Goal: Task Accomplishment & Management: Use online tool/utility

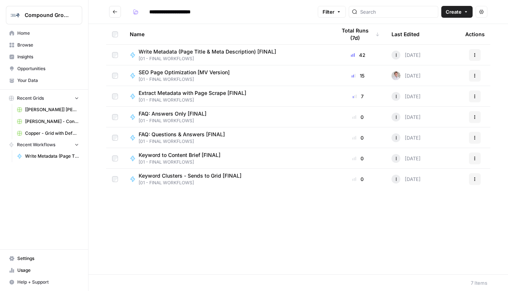
click at [223, 72] on span "SEO Page Optimization [MV Version]" at bounding box center [184, 72] width 91 height 7
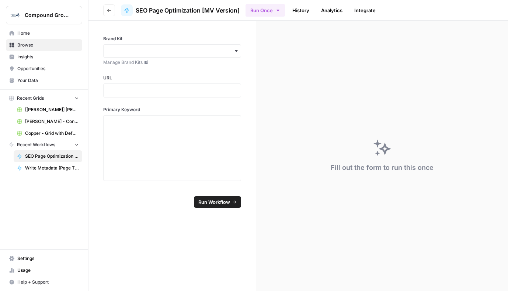
click at [152, 8] on span "SEO Page Optimization [MV Version]" at bounding box center [188, 10] width 104 height 9
click at [277, 10] on icon "button" at bounding box center [278, 10] width 6 height 6
click at [298, 10] on link "History" at bounding box center [301, 10] width 26 height 12
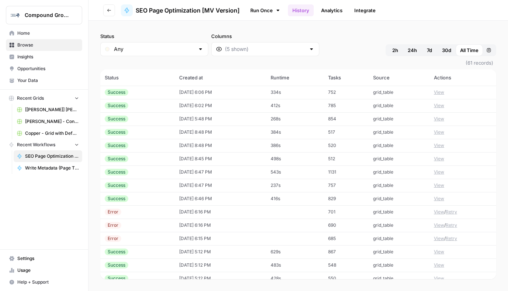
click at [438, 92] on button "View" at bounding box center [439, 92] width 10 height 7
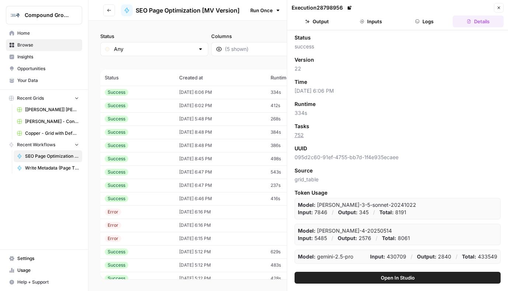
click at [395, 277] on span "Open In Studio" at bounding box center [398, 277] width 34 height 7
click at [499, 7] on icon "button" at bounding box center [499, 8] width 3 height 3
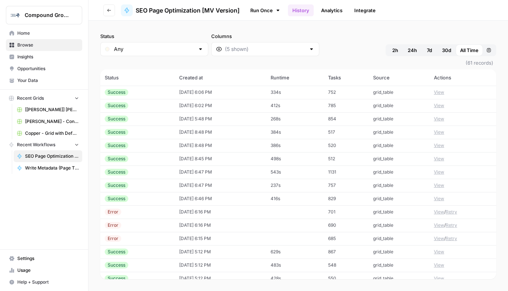
click at [332, 13] on link "Analytics" at bounding box center [332, 10] width 30 height 12
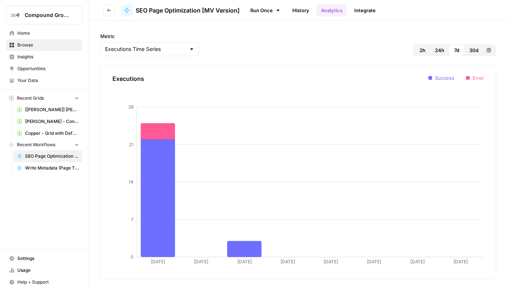
click at [371, 12] on link "Integrate" at bounding box center [365, 10] width 30 height 12
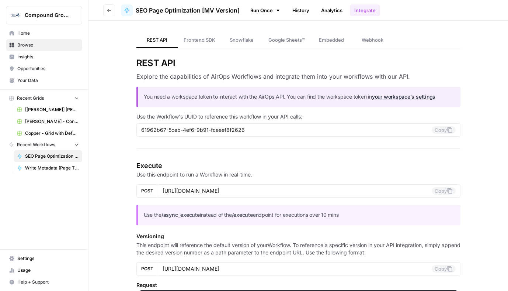
click at [288, 39] on span "Google Sheets™" at bounding box center [287, 39] width 37 height 7
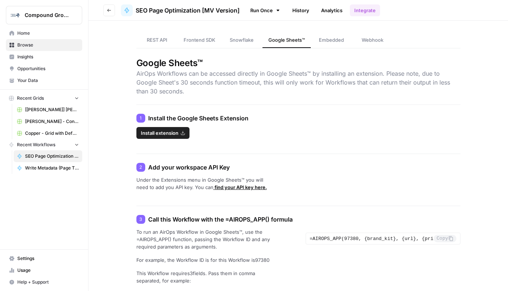
click at [160, 9] on span "SEO Page Optimization [MV Version]" at bounding box center [188, 10] width 104 height 9
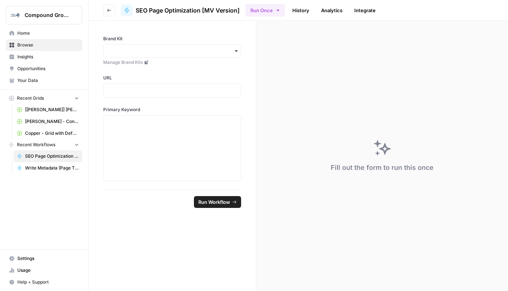
click at [127, 8] on icon at bounding box center [127, 10] width 4 height 5
click at [22, 33] on span "Home" at bounding box center [48, 33] width 62 height 7
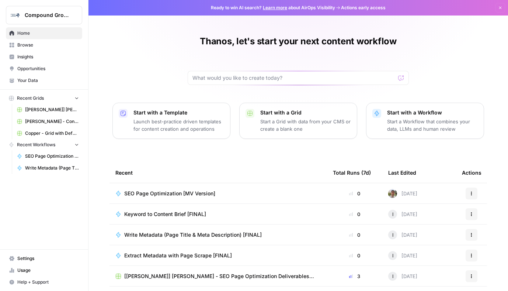
scroll to position [17, 0]
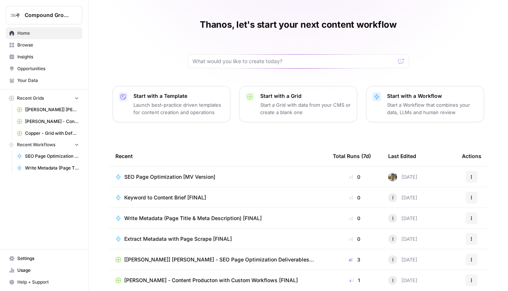
click at [472, 178] on icon "button" at bounding box center [472, 176] width 4 height 4
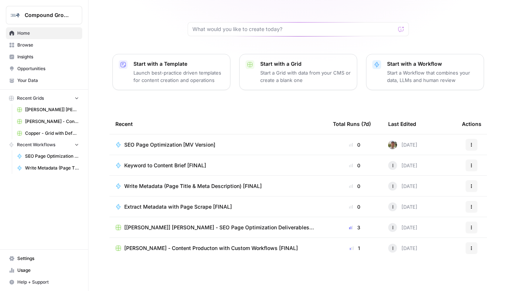
scroll to position [0, 0]
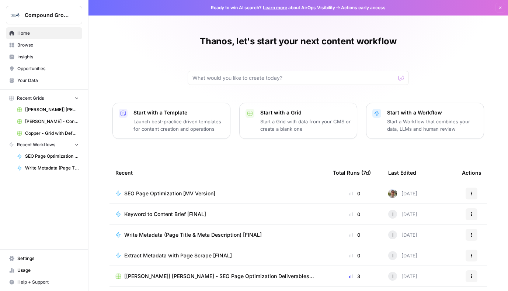
click at [28, 46] on span "Browse" at bounding box center [48, 45] width 62 height 7
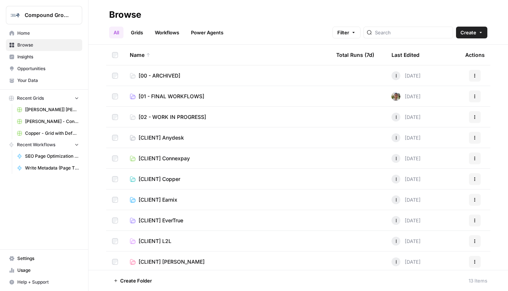
click at [190, 97] on span "[01 - FINAL WORKFLOWS]" at bounding box center [172, 96] width 66 height 7
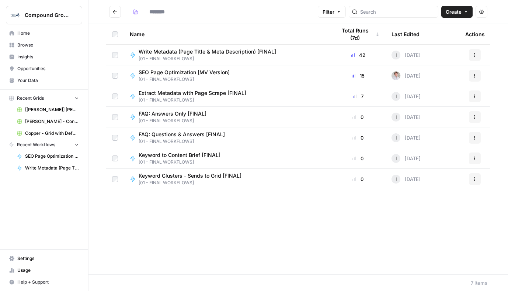
type input "**********"
click at [481, 75] on button "Actions" at bounding box center [475, 76] width 12 height 12
click at [475, 72] on button "Actions" at bounding box center [475, 76] width 12 height 12
click at [200, 72] on span "SEO Page Optimization [MV Version]" at bounding box center [184, 72] width 91 height 7
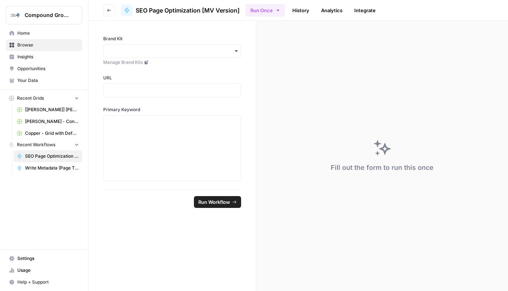
click at [141, 10] on span "SEO Page Optimization [MV Version]" at bounding box center [188, 10] width 104 height 9
click at [107, 9] on icon "button" at bounding box center [109, 10] width 4 height 4
click at [103, 10] on button "Go back" at bounding box center [109, 10] width 12 height 12
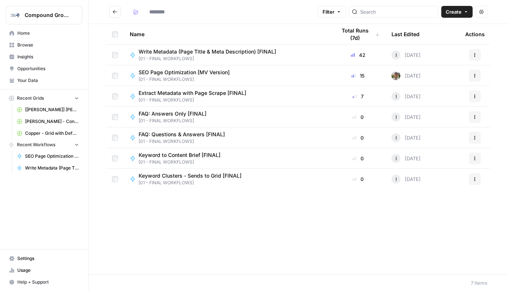
type input "**********"
click at [481, 10] on icon "button" at bounding box center [482, 12] width 4 height 4
click at [20, 52] on link "Insights" at bounding box center [44, 57] width 76 height 12
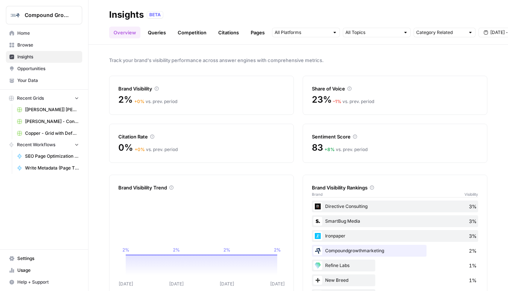
click at [30, 72] on span "Opportunities" at bounding box center [48, 68] width 62 height 7
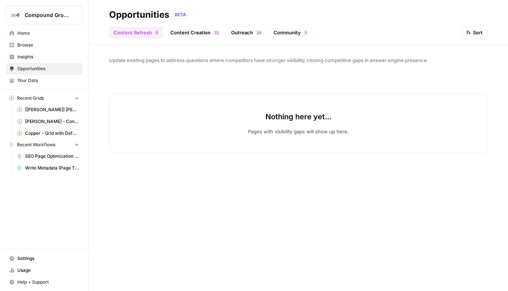
click at [205, 33] on link "Content Creation 2 2" at bounding box center [195, 33] width 58 height 12
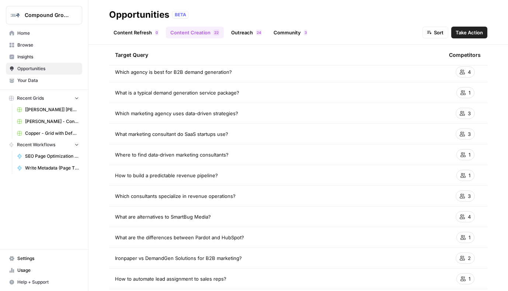
scroll to position [77, 0]
click at [26, 80] on span "Your Data" at bounding box center [48, 80] width 62 height 7
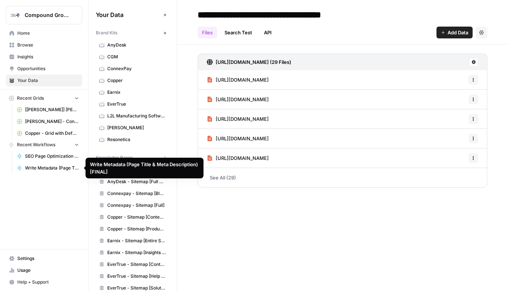
click at [34, 156] on span "SEO Page Optimization [MV Version]" at bounding box center [52, 156] width 54 height 7
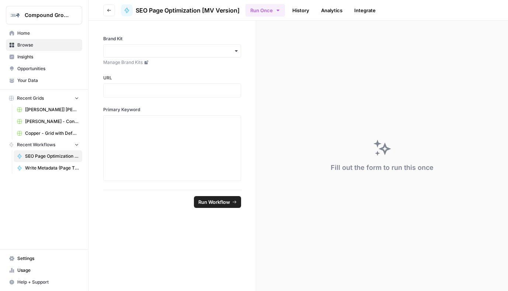
click at [22, 258] on span "Settings" at bounding box center [48, 258] width 62 height 7
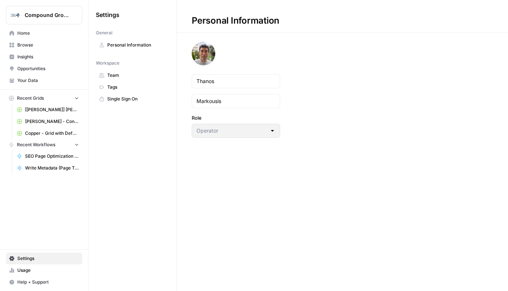
click at [27, 271] on span "Usage" at bounding box center [48, 270] width 62 height 7
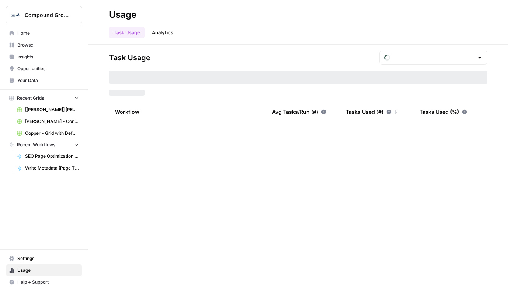
type input "September Tasks"
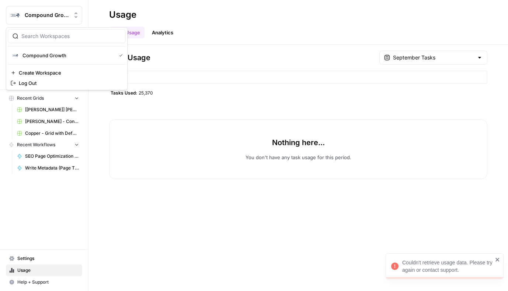
click at [38, 14] on span "Compound Growth" at bounding box center [47, 14] width 45 height 7
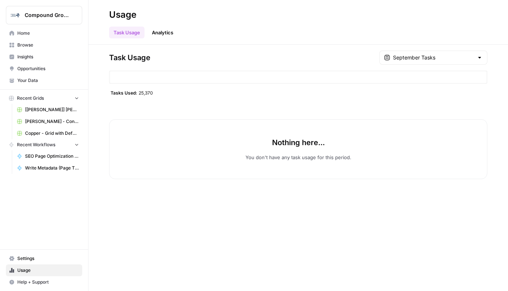
click at [31, 44] on span "Browse" at bounding box center [48, 45] width 62 height 7
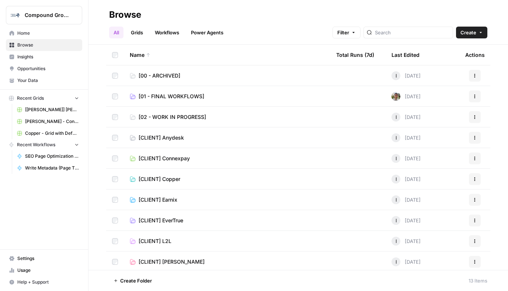
click at [183, 94] on span "[01 - FINAL WORKFLOWS]" at bounding box center [172, 96] width 66 height 7
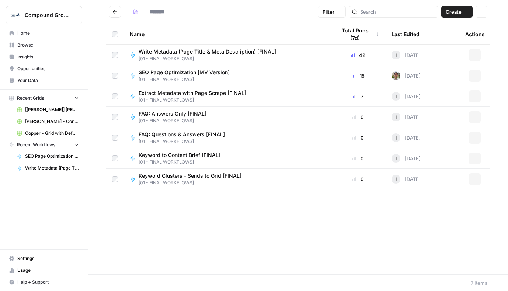
type input "**********"
